Goal: Task Accomplishment & Management: Use online tool/utility

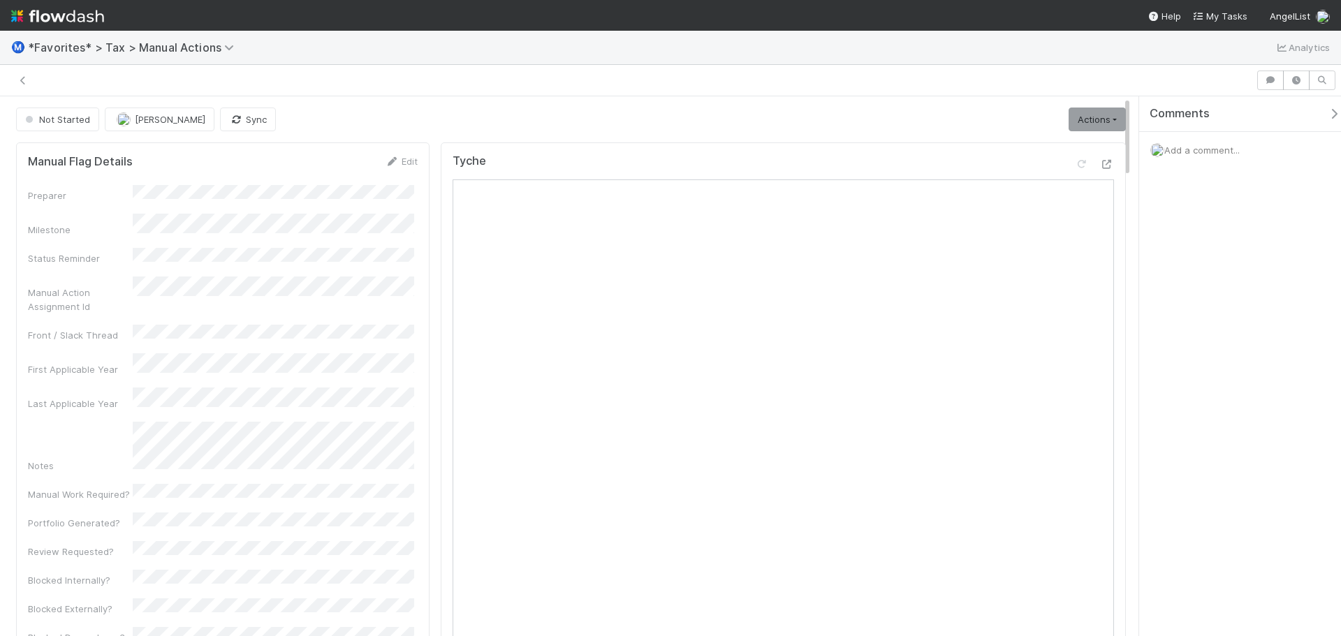
click at [1208, 150] on span "Add a comment..." at bounding box center [1202, 150] width 75 height 11
click at [1189, 353] on span "Choose or drag and drop file(s)" at bounding box center [1245, 350] width 166 height 22
click at [1216, 402] on button "Add Comment" at bounding box center [1202, 399] width 81 height 24
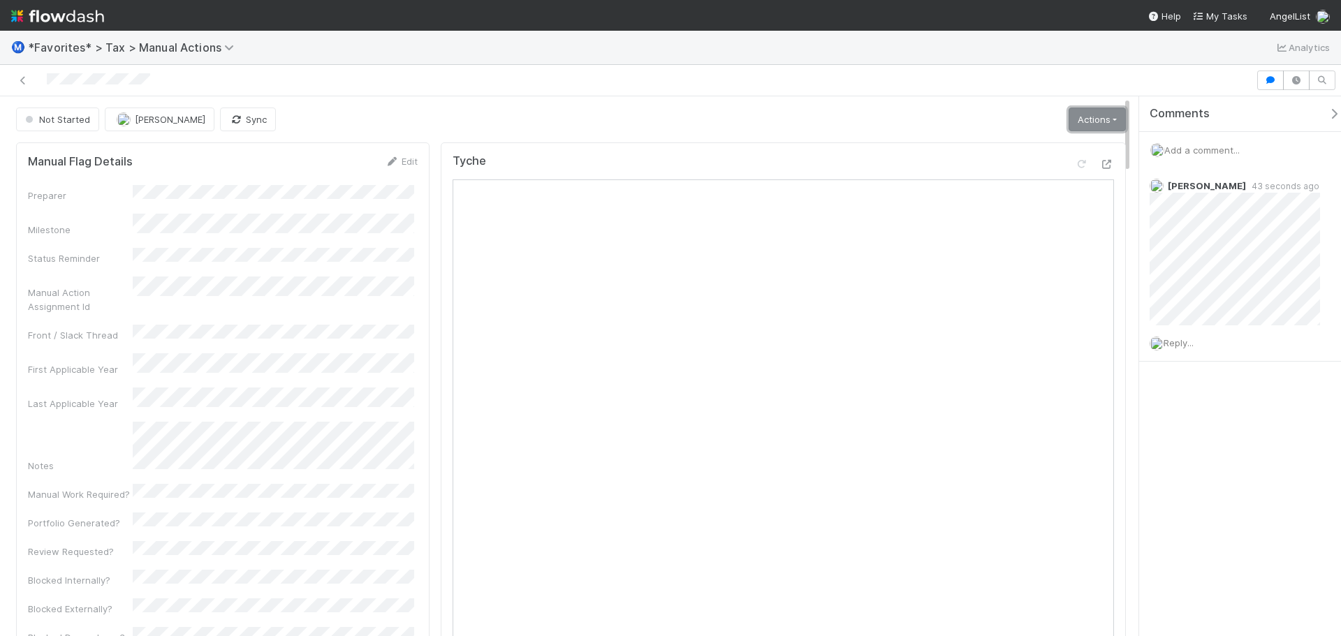
click at [1093, 118] on link "Actions" at bounding box center [1097, 120] width 57 height 24
click at [1019, 155] on button "Start" at bounding box center [1062, 149] width 129 height 20
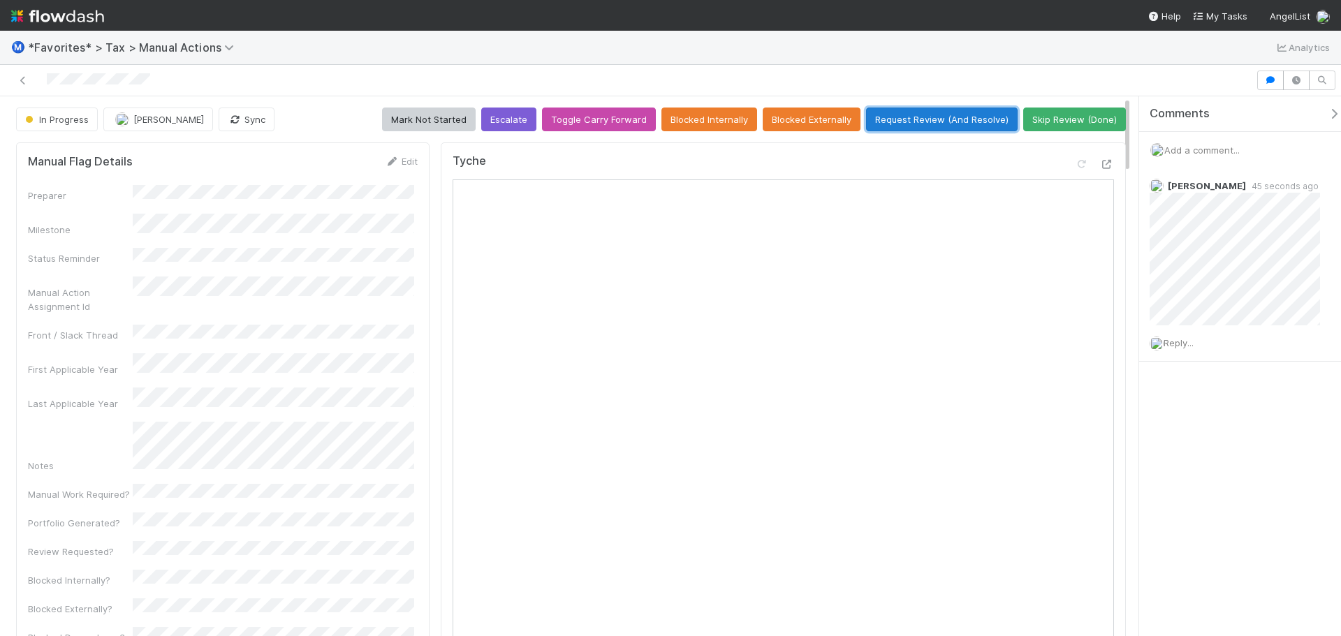
click at [917, 125] on button "Request Review (And Resolve)" at bounding box center [942, 120] width 152 height 24
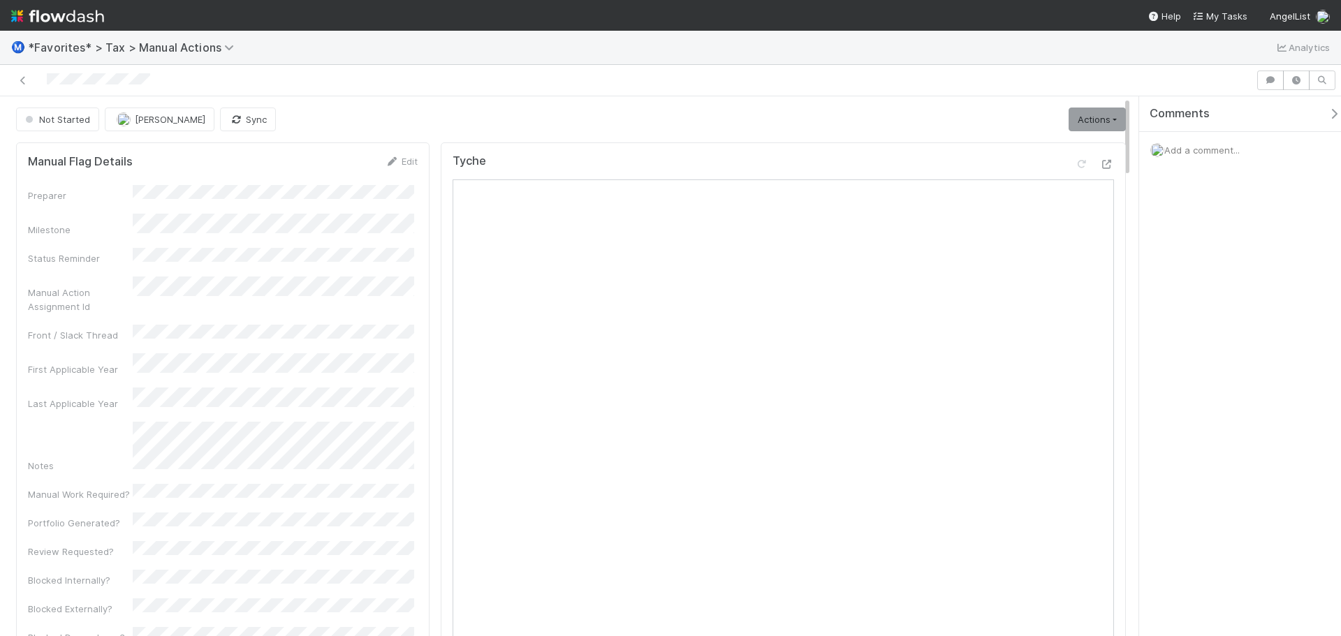
click at [1195, 145] on span "Add a comment..." at bounding box center [1202, 150] width 75 height 11
click at [1205, 340] on span "Choose or drag and drop file(s)" at bounding box center [1245, 350] width 166 height 22
click at [1209, 400] on button "Add Comment" at bounding box center [1202, 399] width 81 height 24
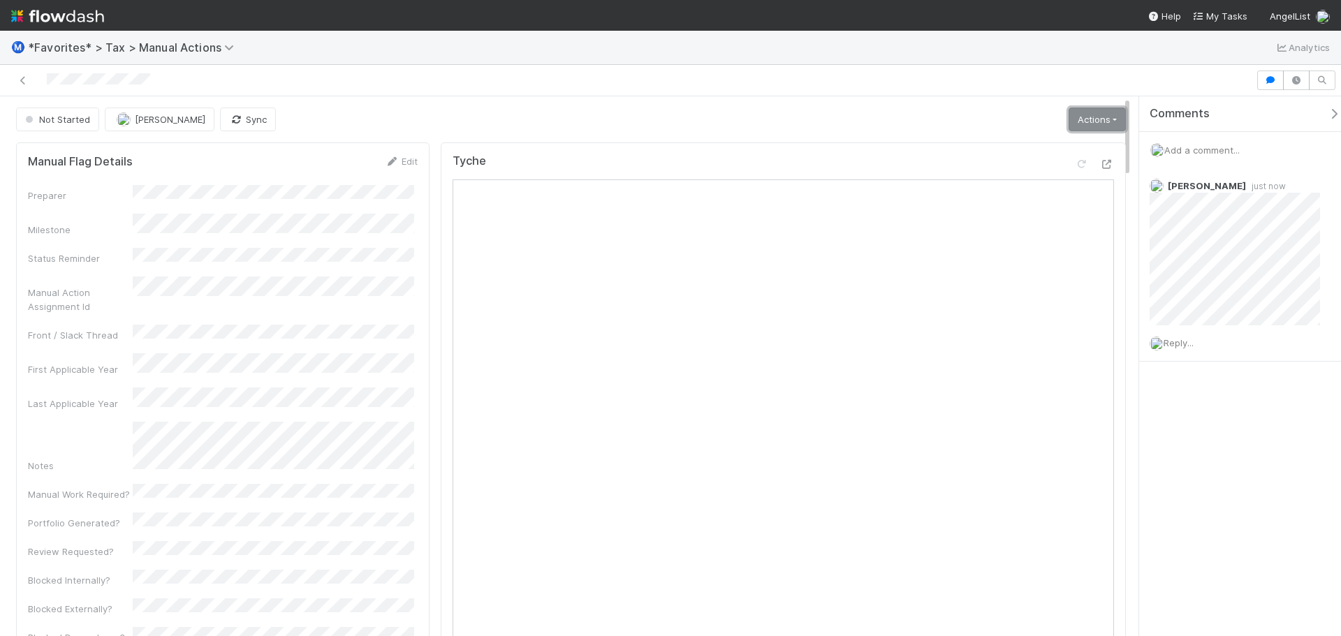
click at [1094, 119] on link "Actions" at bounding box center [1097, 120] width 57 height 24
click at [1067, 148] on button "Start" at bounding box center [1062, 149] width 129 height 20
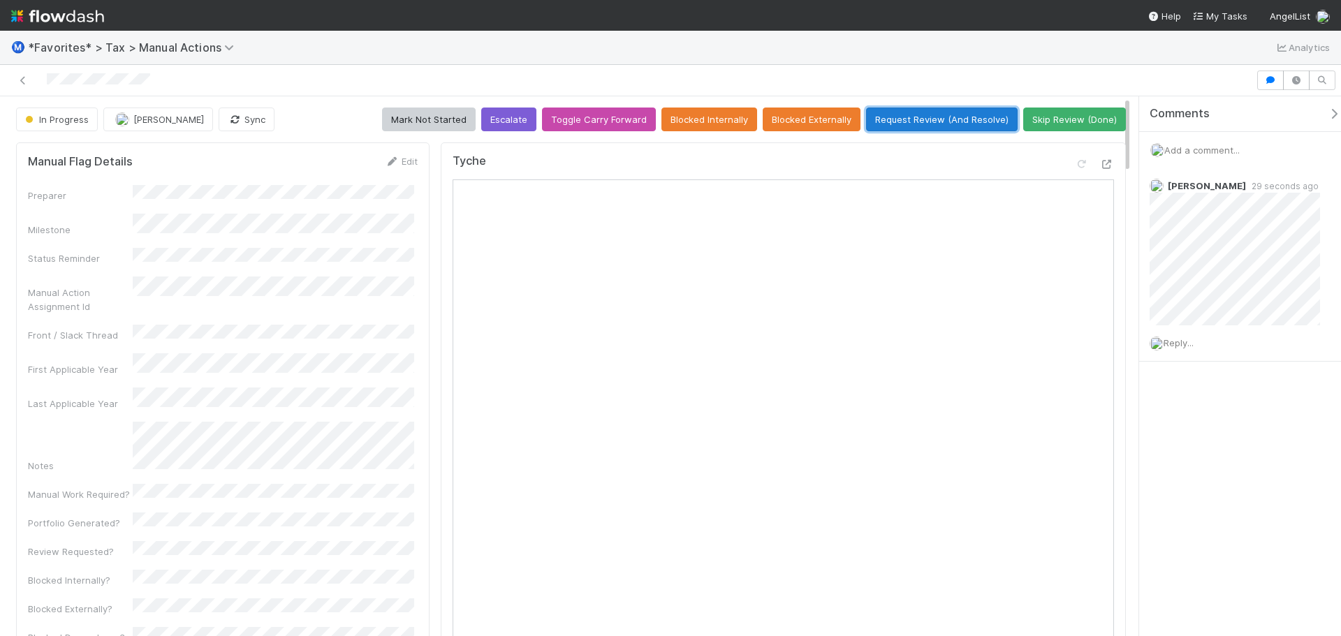
click at [968, 121] on button "Request Review (And Resolve)" at bounding box center [942, 120] width 152 height 24
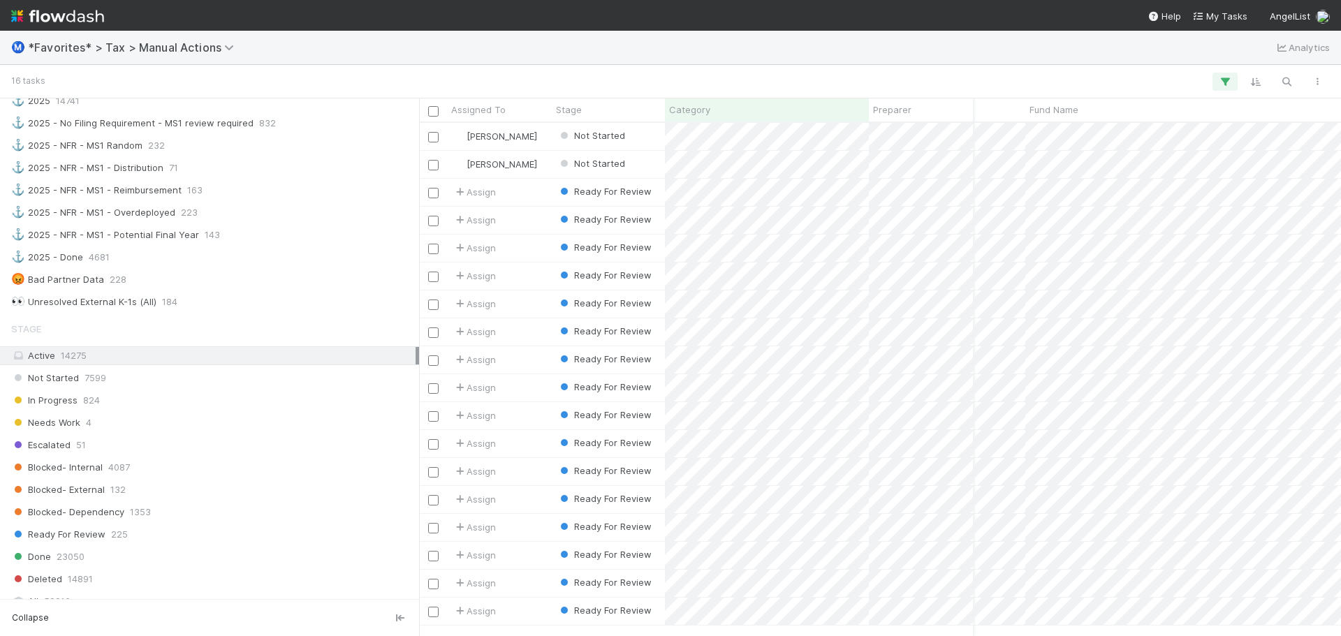
scroll to position [0, 212]
click at [972, 136] on div at bounding box center [973, 368] width 2 height 538
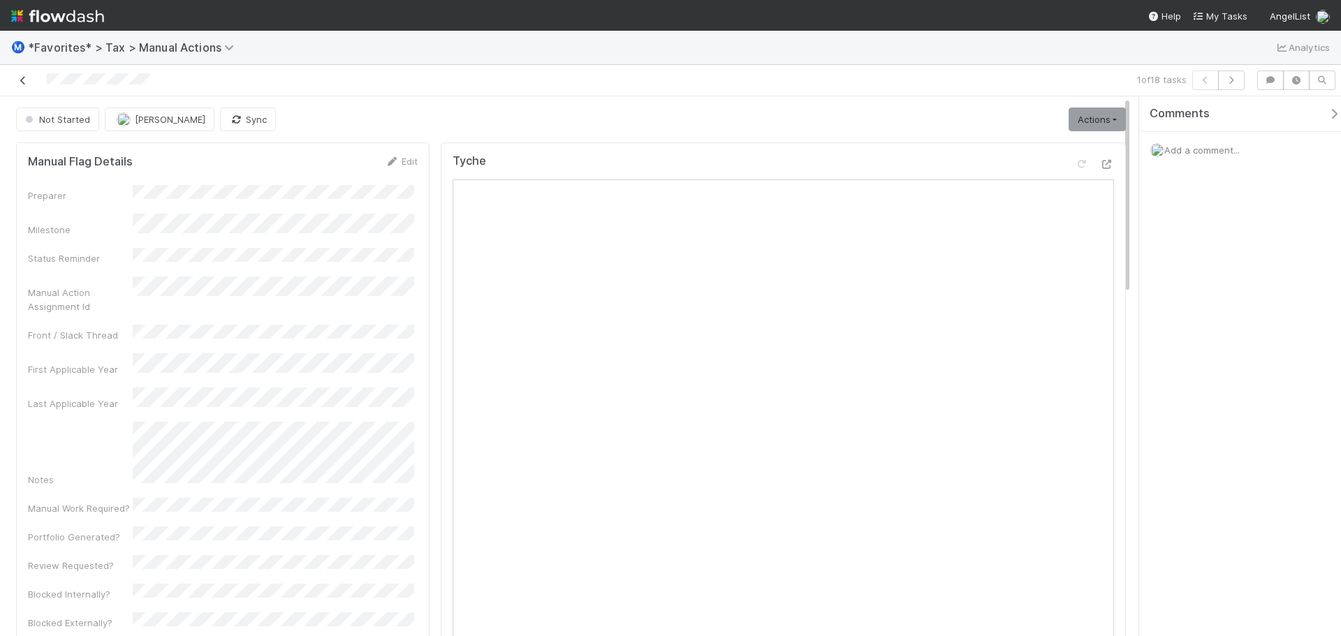
click at [26, 83] on icon at bounding box center [23, 80] width 14 height 9
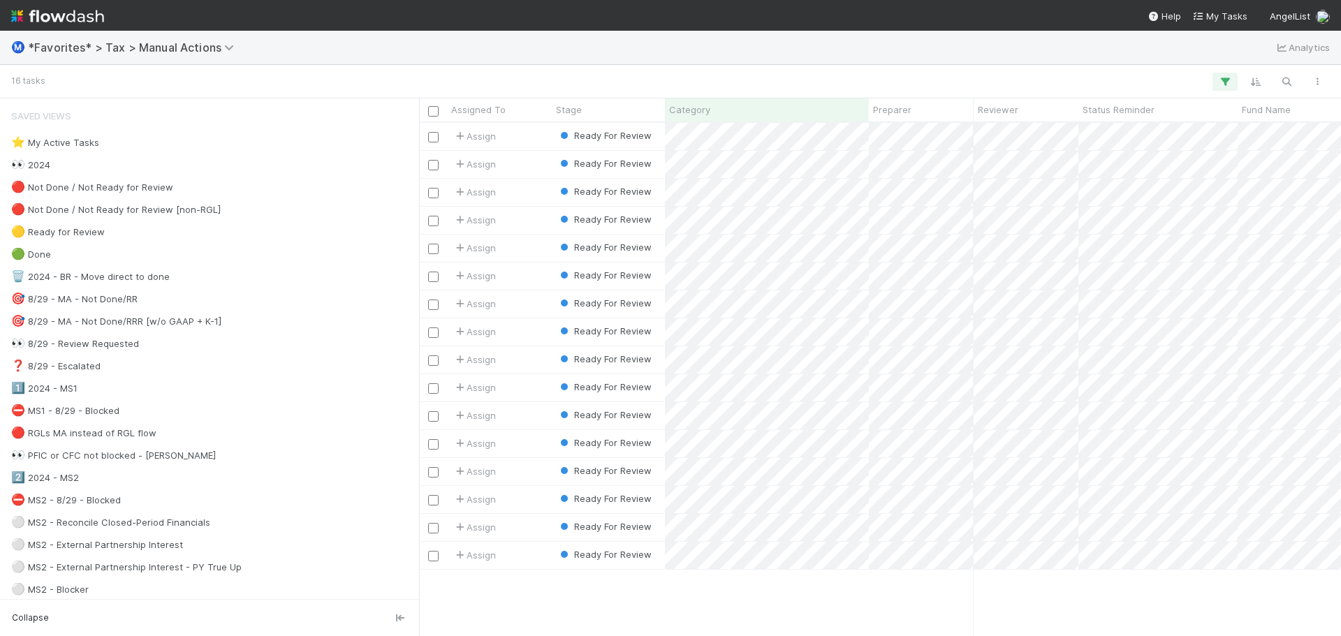
scroll to position [503, 912]
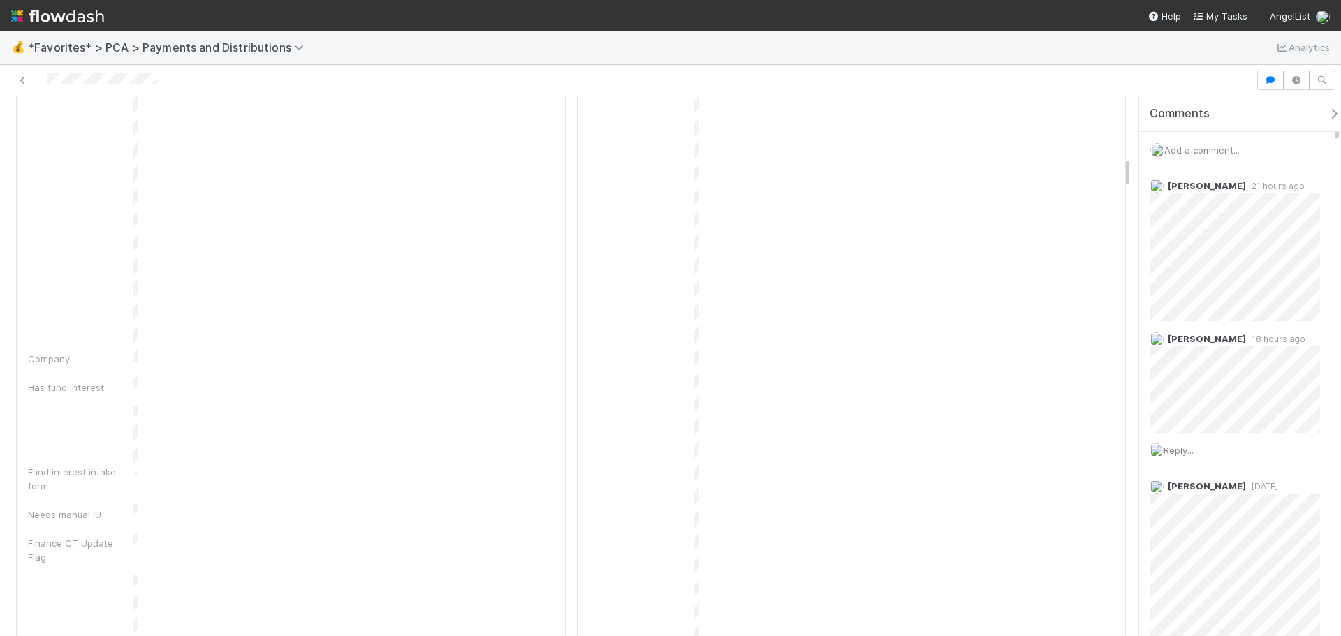
scroll to position [1048, 0]
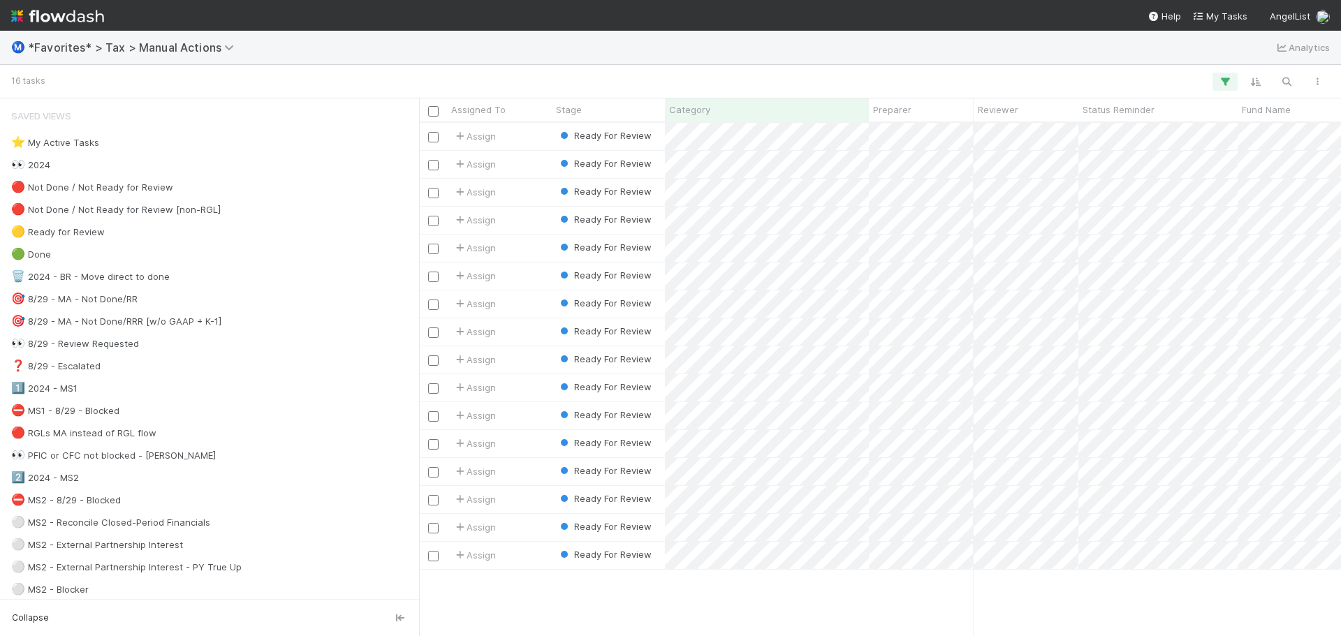
scroll to position [503, 912]
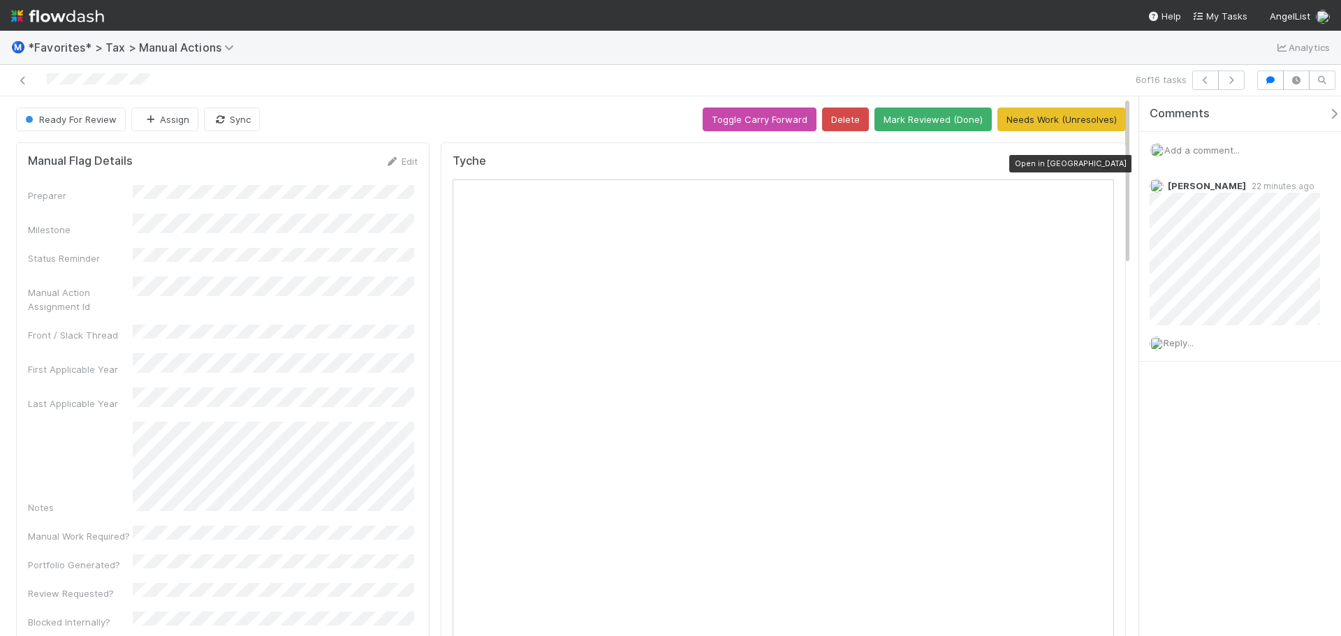
click at [1100, 168] on icon at bounding box center [1107, 164] width 14 height 9
